Goal: Navigation & Orientation: Find specific page/section

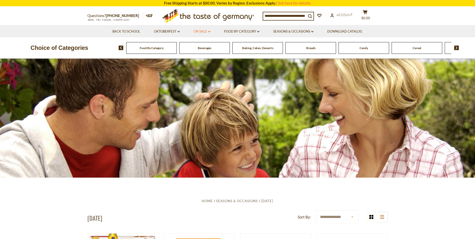
click at [210, 31] on link "On Sale dropdown_arrow" at bounding box center [202, 32] width 17 height 6
click at [202, 44] on link "All On Sale" at bounding box center [200, 44] width 18 height 5
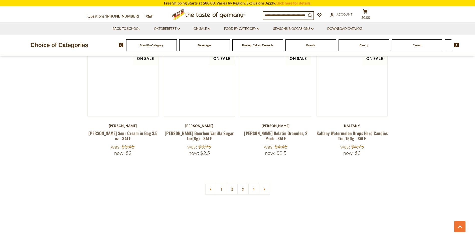
scroll to position [1127, 0]
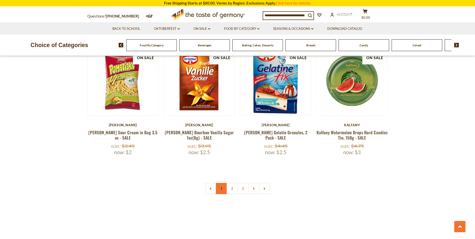
click at [220, 183] on link "1" at bounding box center [221, 188] width 11 height 11
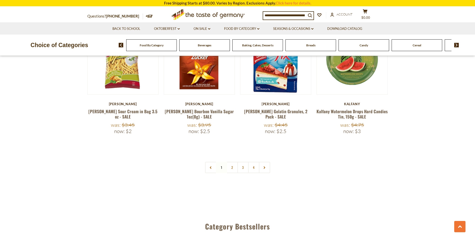
scroll to position [1219, 0]
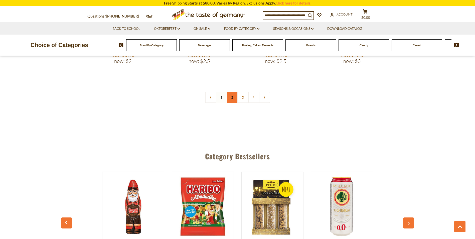
click at [232, 92] on link "2" at bounding box center [232, 97] width 11 height 11
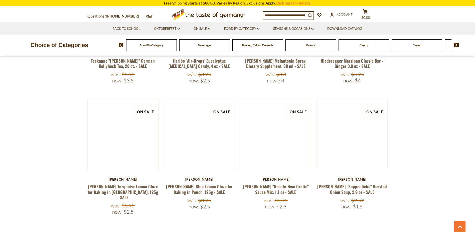
scroll to position [1168, 0]
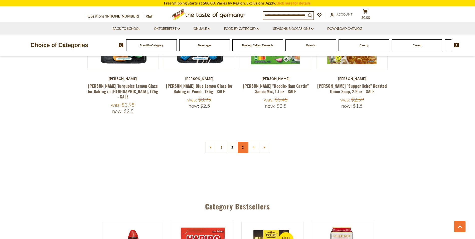
click at [243, 142] on link "3" at bounding box center [242, 147] width 11 height 11
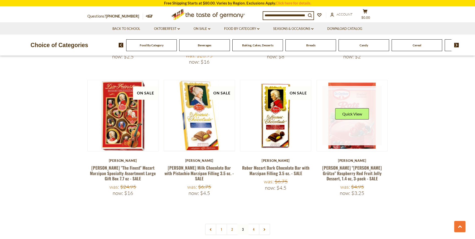
scroll to position [1118, 0]
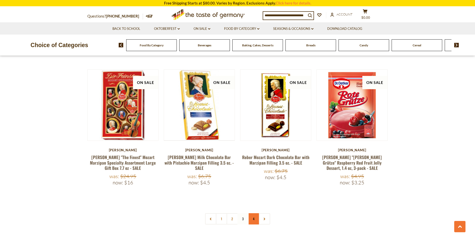
click at [256, 213] on link "4" at bounding box center [253, 218] width 11 height 11
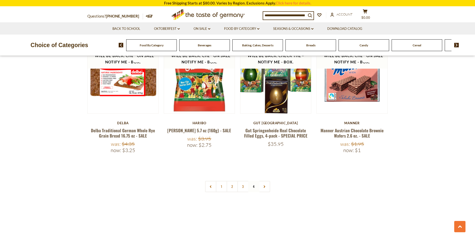
scroll to position [993, 0]
